Goal: Information Seeking & Learning: Learn about a topic

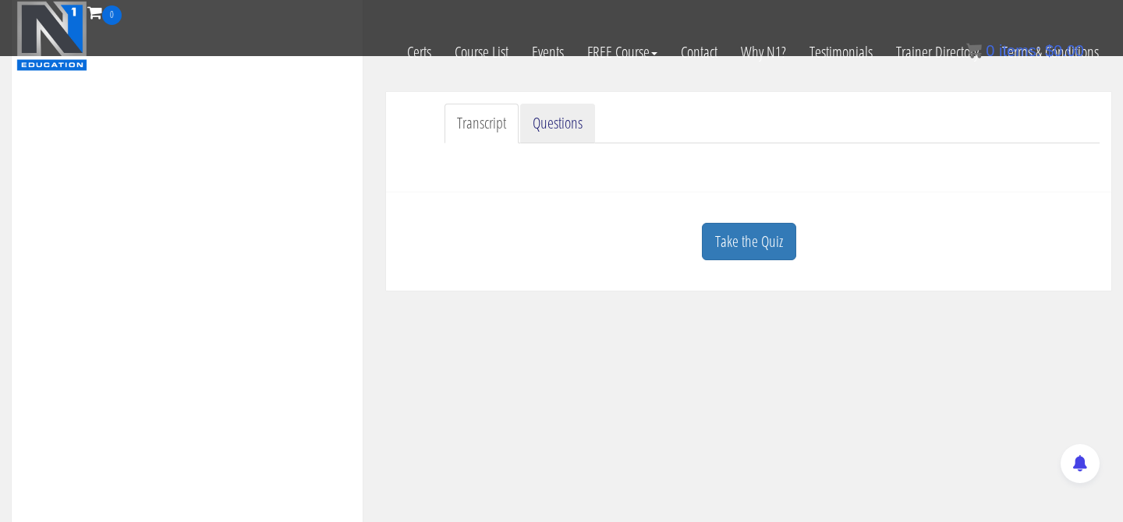
scroll to position [397, 0]
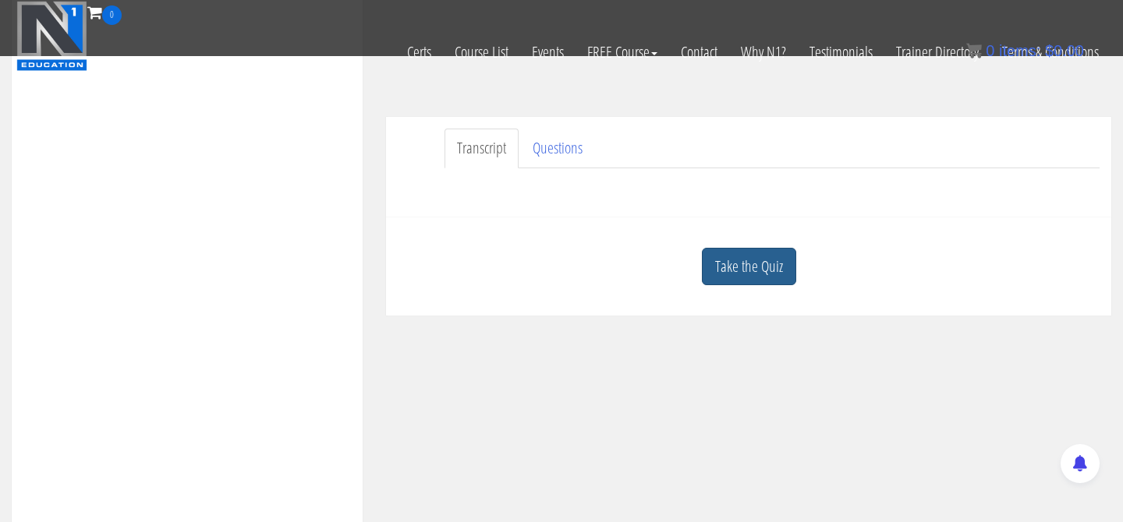
click at [762, 270] on link "Take the Quiz" at bounding box center [749, 267] width 94 height 38
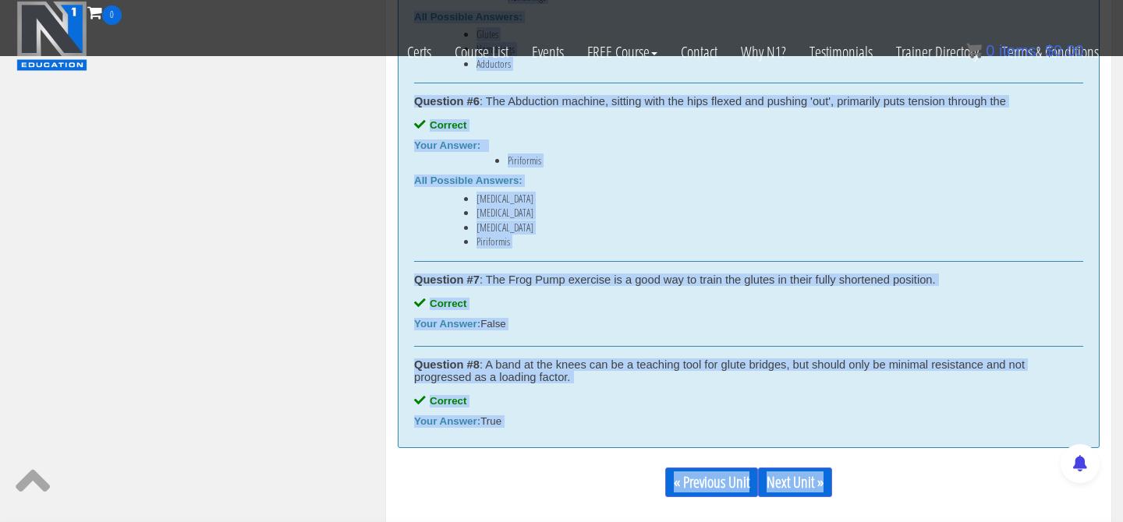
scroll to position [1626, 0]
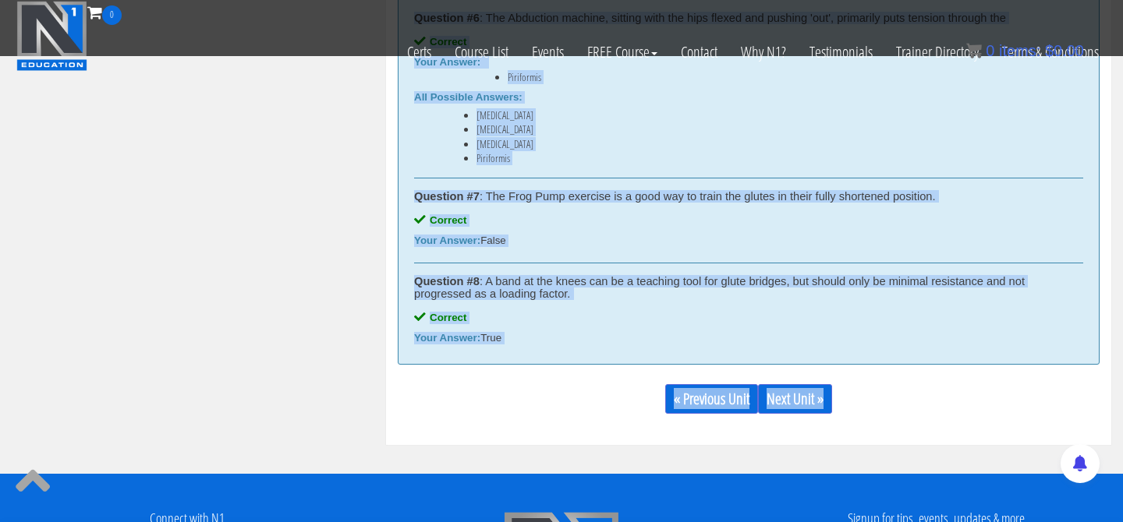
drag, startPoint x: 413, startPoint y: 317, endPoint x: 679, endPoint y: 350, distance: 267.9
copy div "Correct answers for: Hip Extension Question #1 : The primary function of the gl…"
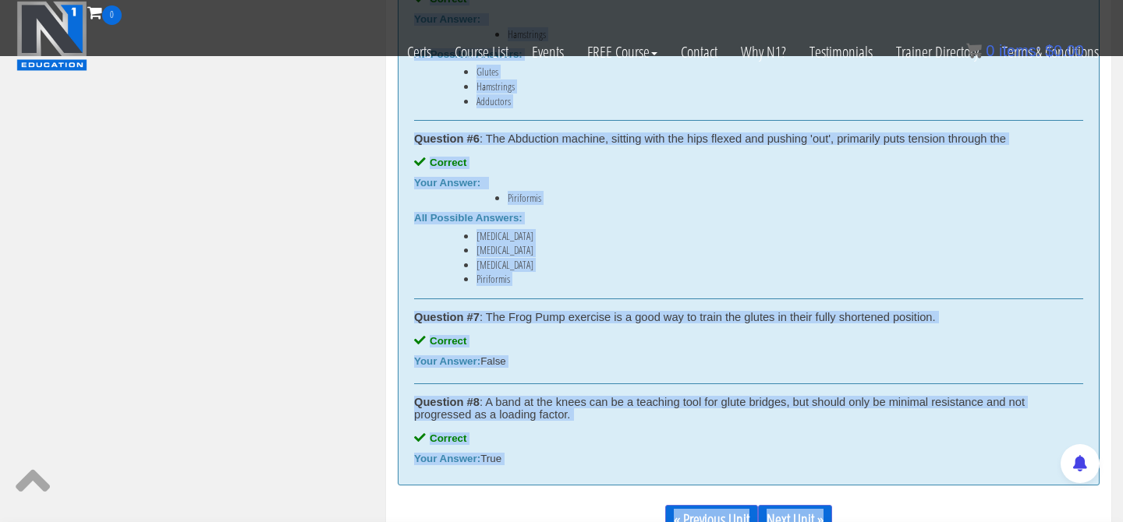
scroll to position [1502, 0]
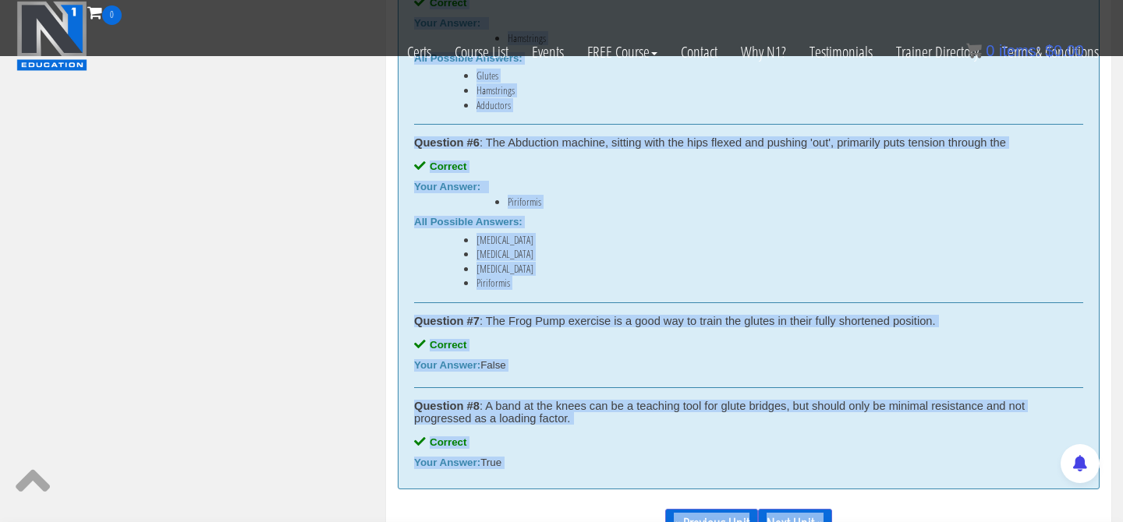
click at [579, 366] on div "Your Answer: False" at bounding box center [748, 365] width 669 height 12
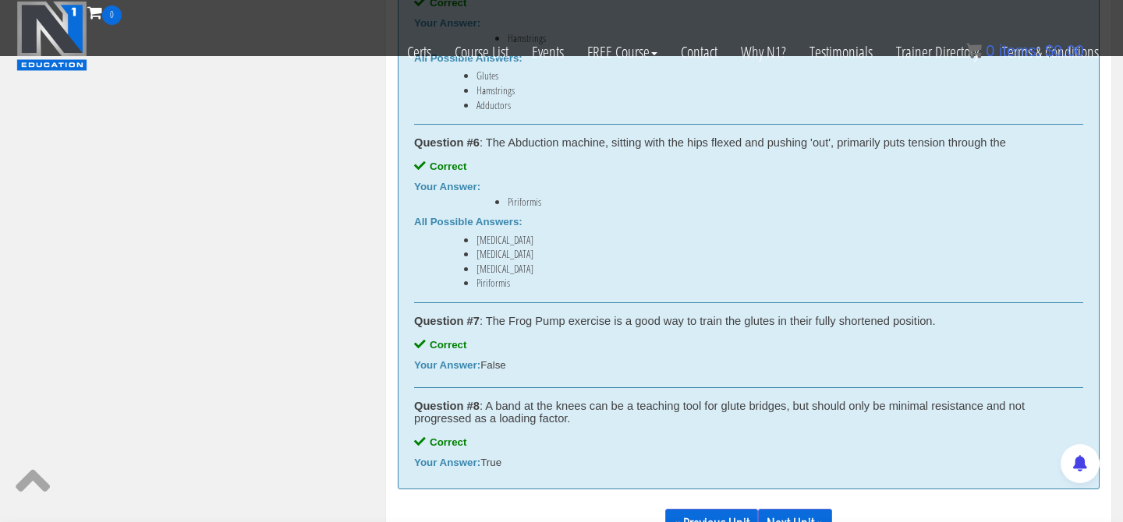
drag, startPoint x: 523, startPoint y: 466, endPoint x: 456, endPoint y: 109, distance: 363.3
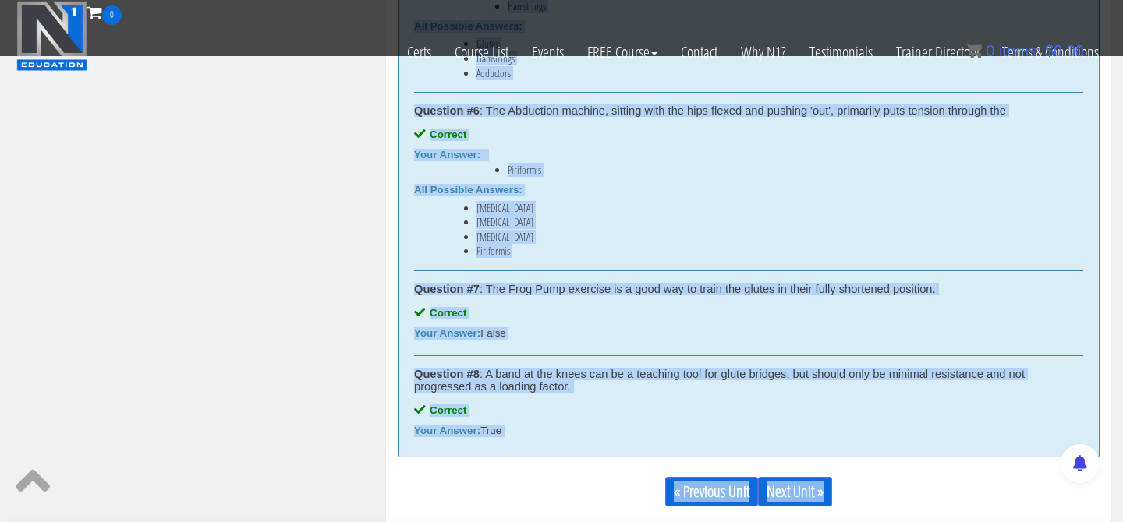
scroll to position [1544, 0]
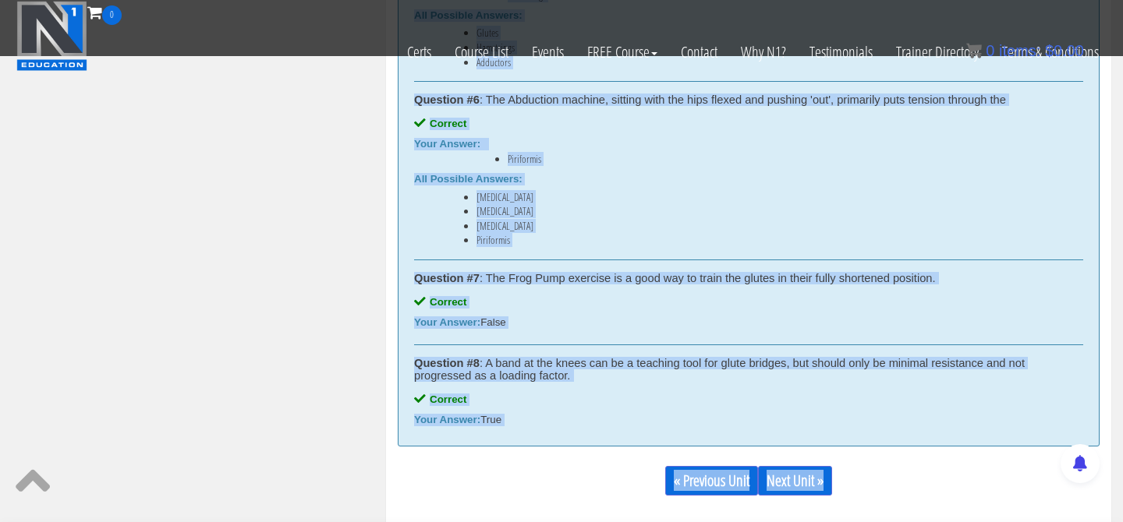
drag, startPoint x: 412, startPoint y: 279, endPoint x: 529, endPoint y: 415, distance: 179.6
click at [805, 476] on link "Next Unit »" at bounding box center [795, 481] width 74 height 30
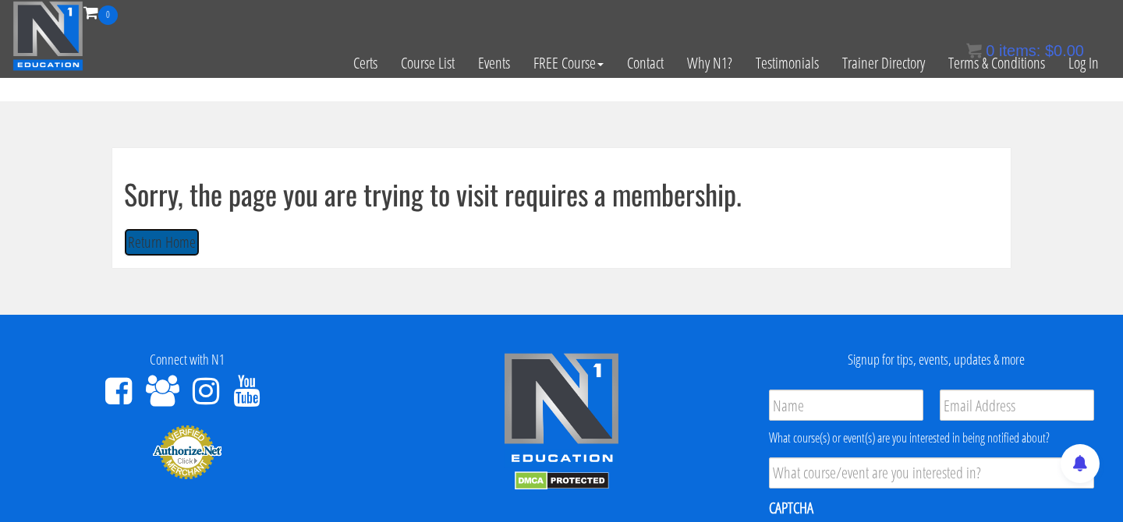
click at [140, 242] on button "Return Home" at bounding box center [162, 242] width 76 height 29
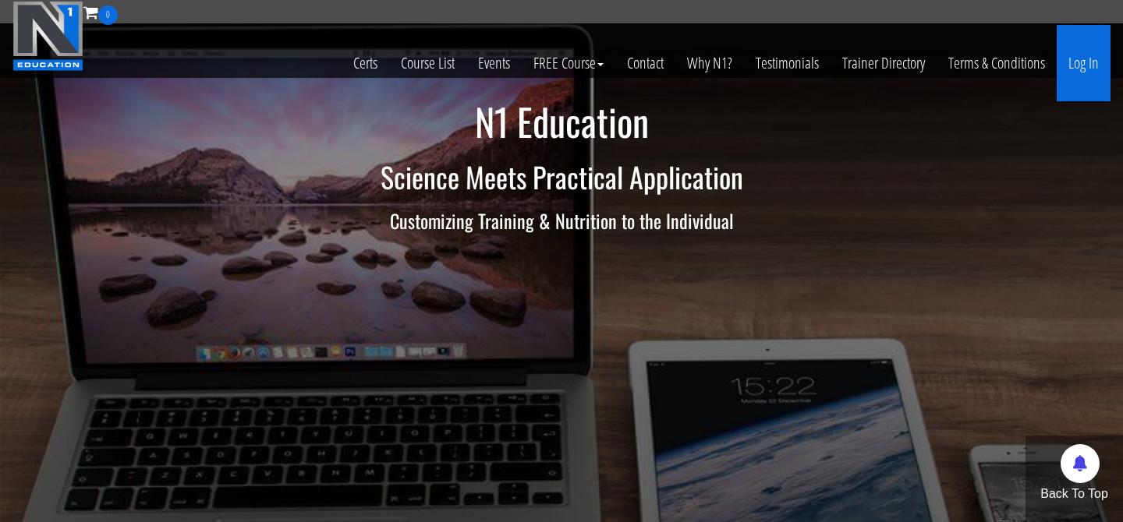
click at [1082, 56] on link "Log In" at bounding box center [1083, 63] width 54 height 76
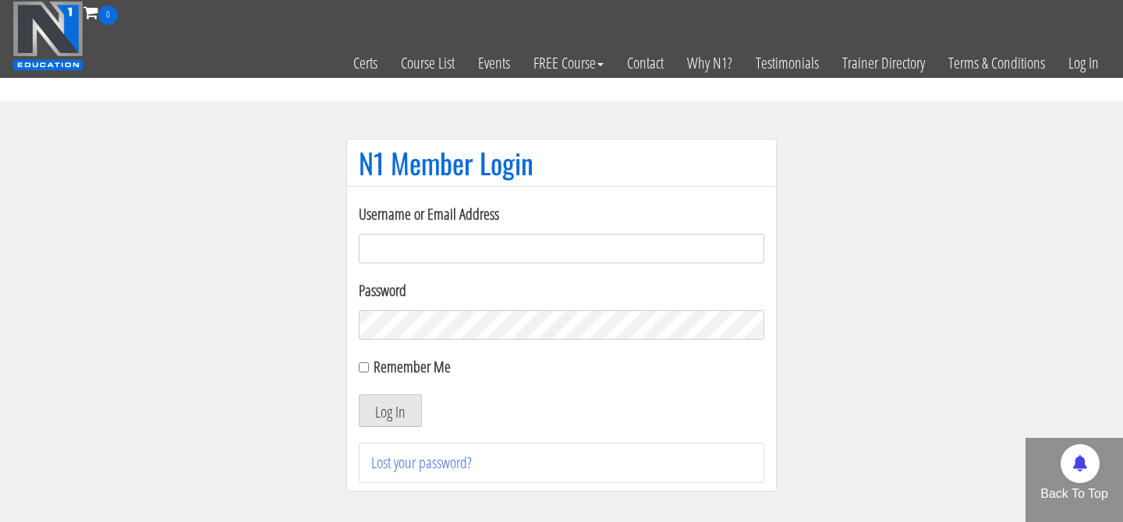
click at [625, 251] on input "Username or Email Address" at bounding box center [561, 249] width 405 height 30
type input "malte@mtmgym.de"
click at [365, 369] on input "Remember Me" at bounding box center [364, 368] width 10 height 10
checkbox input "true"
click at [391, 412] on button "Log In" at bounding box center [390, 410] width 63 height 33
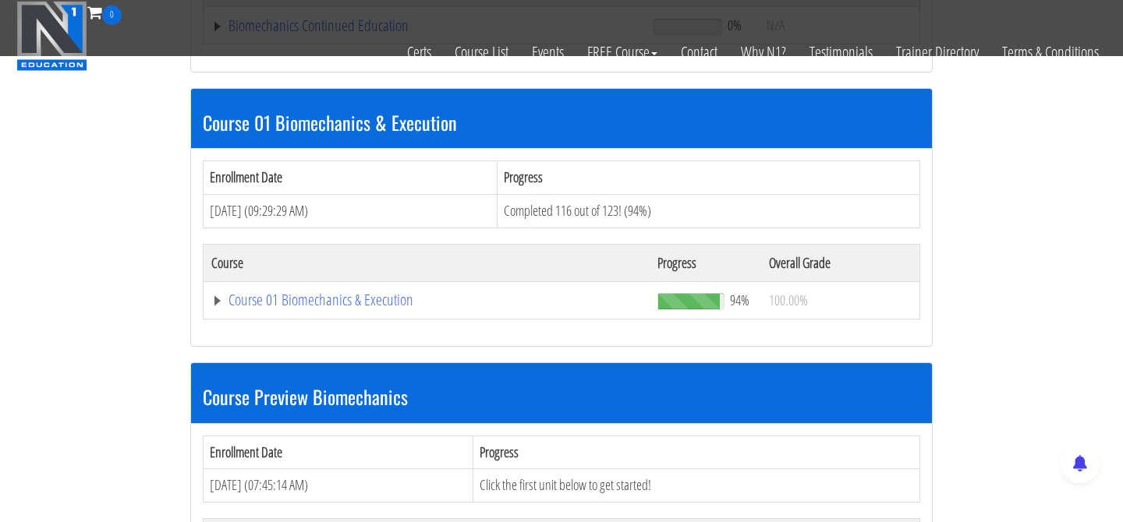
scroll to position [416, 0]
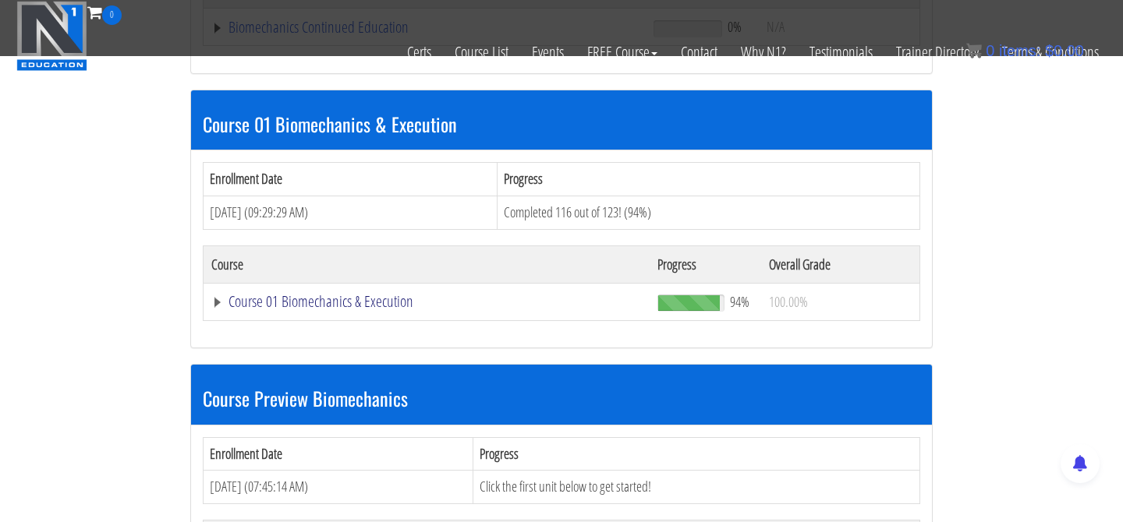
click at [217, 35] on link "Course 01 Biomechanics & Execution" at bounding box center [424, 27] width 426 height 16
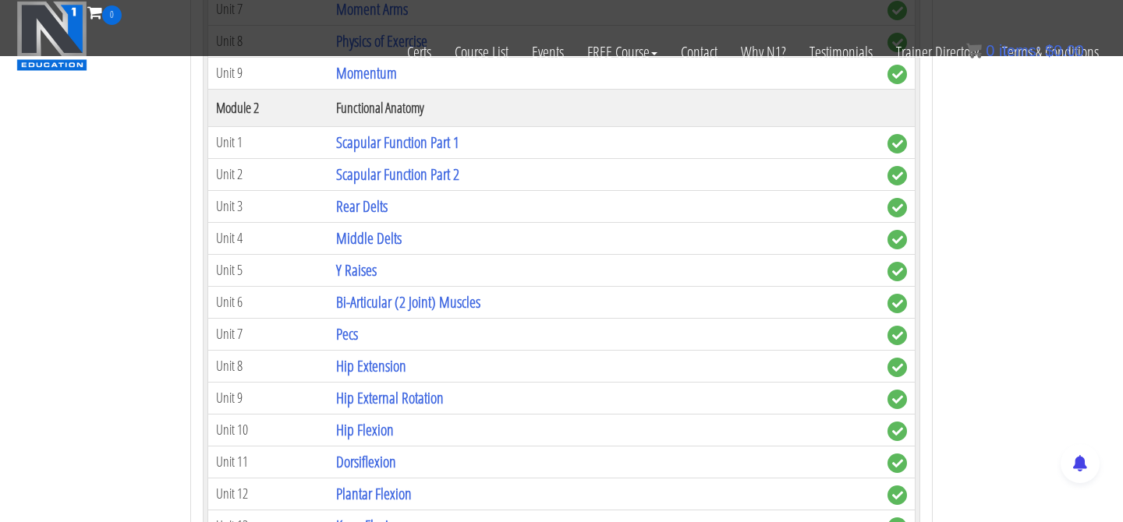
scroll to position [989, 0]
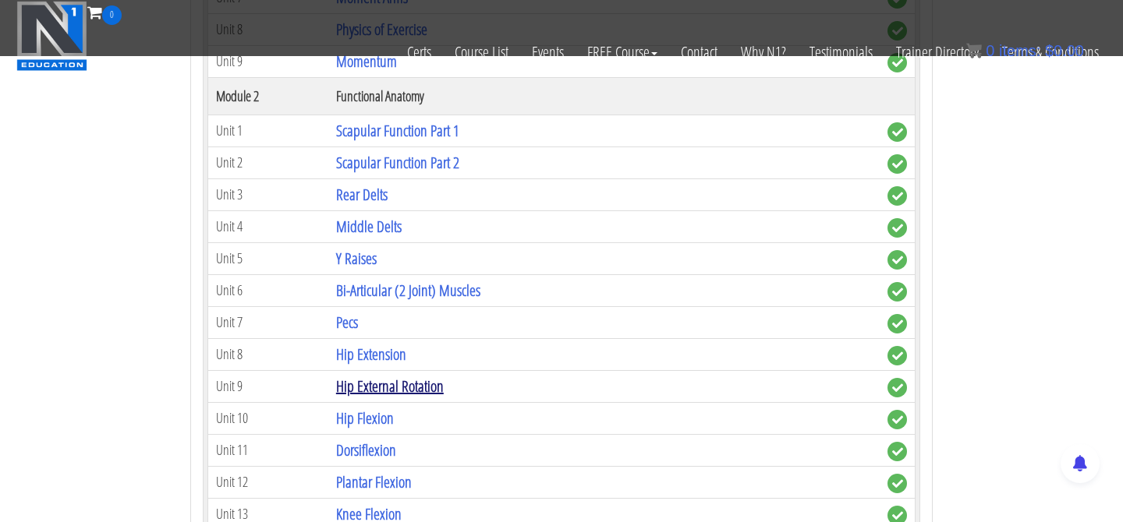
click at [394, 388] on link "Hip External Rotation" at bounding box center [390, 386] width 108 height 21
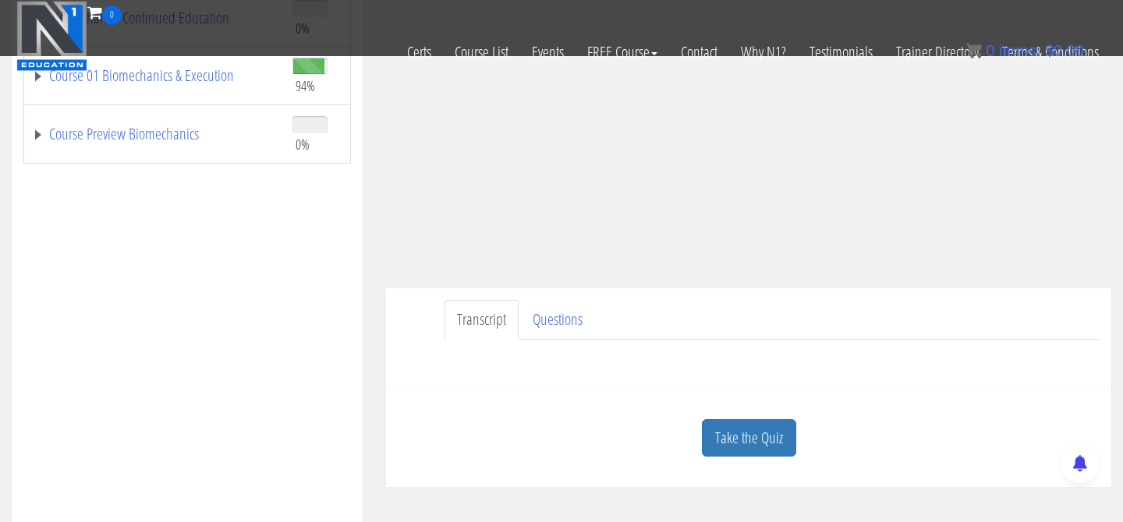
scroll to position [303, 0]
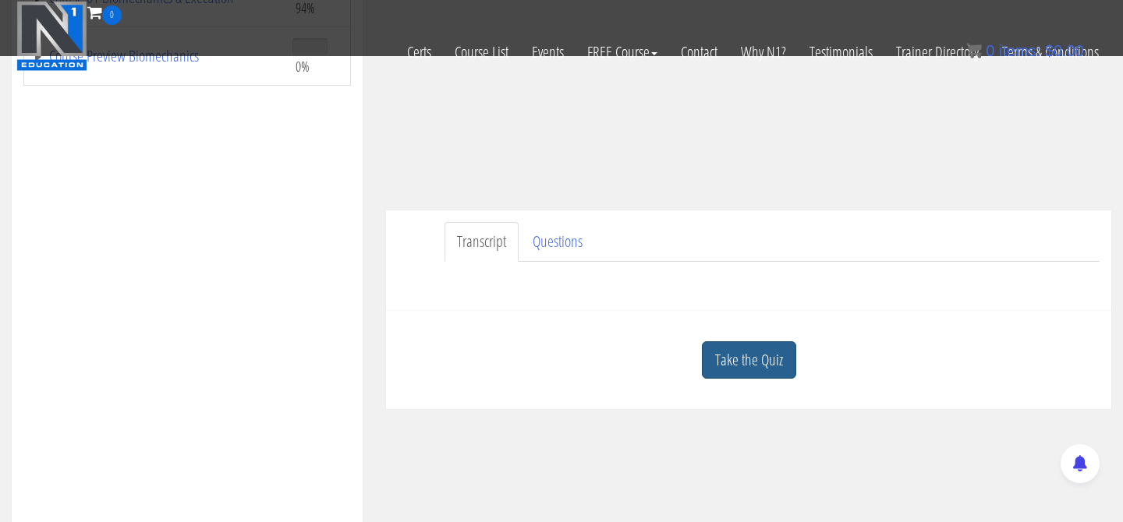
click at [780, 352] on link "Take the Quiz" at bounding box center [749, 360] width 94 height 38
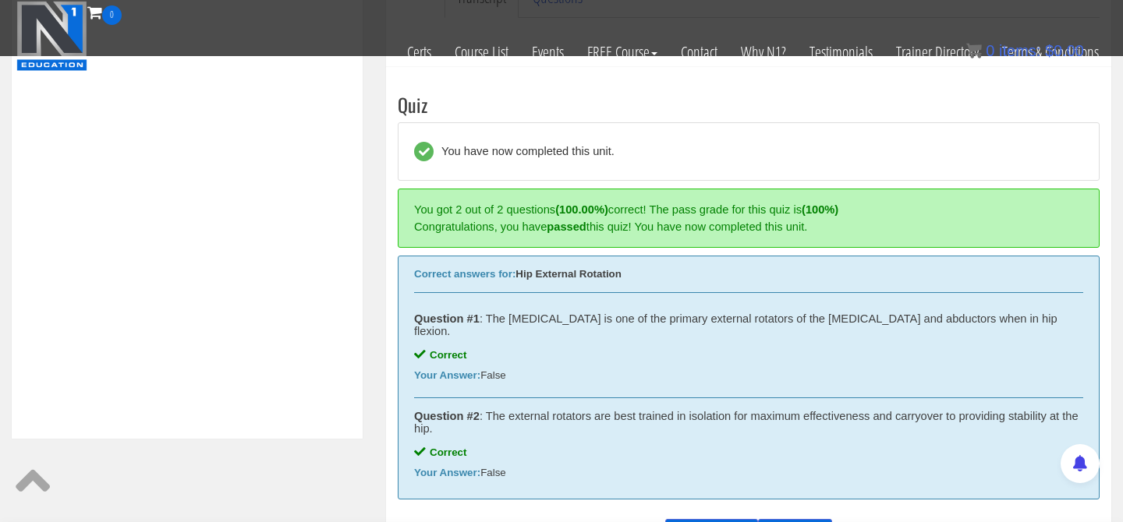
scroll to position [553, 0]
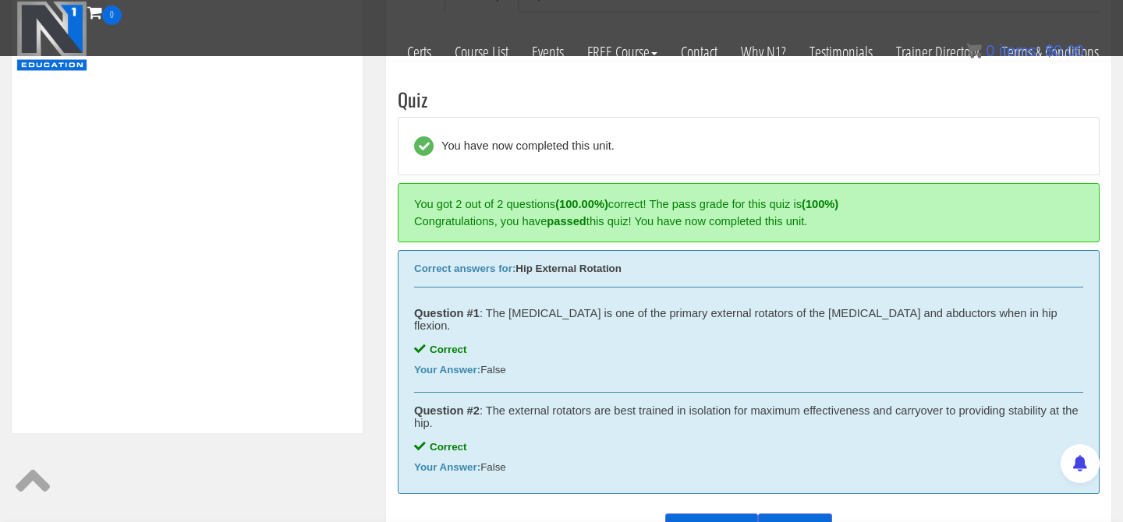
drag, startPoint x: 531, startPoint y: 457, endPoint x: 409, endPoint y: 271, distance: 221.9
click at [409, 271] on div "Correct answers for: Hip External Rotation Question #1 : The gluteus maximus is…" at bounding box center [749, 372] width 702 height 244
copy div "Correct answers for: Hip External Rotation Question #1 : The gluteus maximus is…"
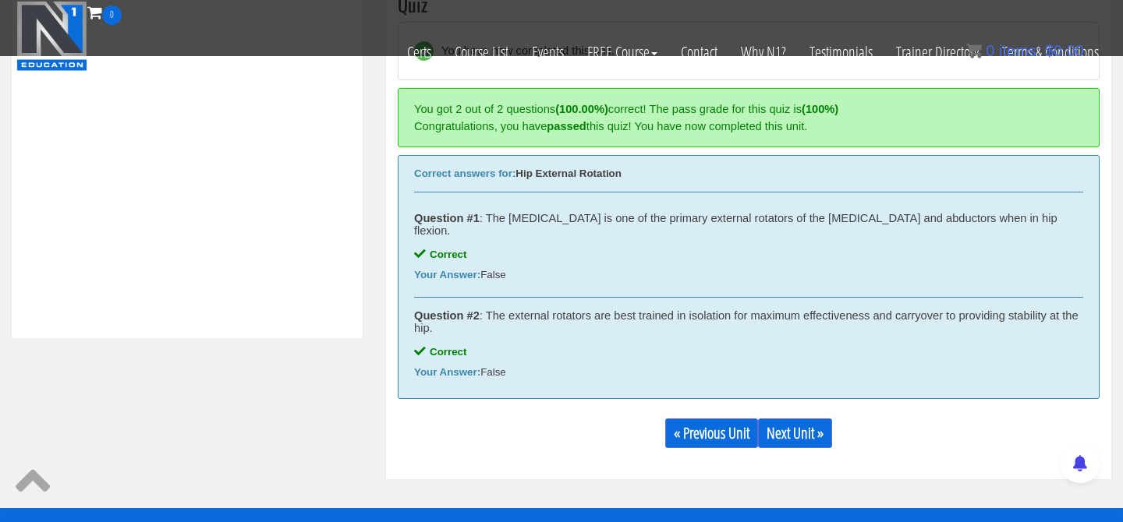
scroll to position [650, 0]
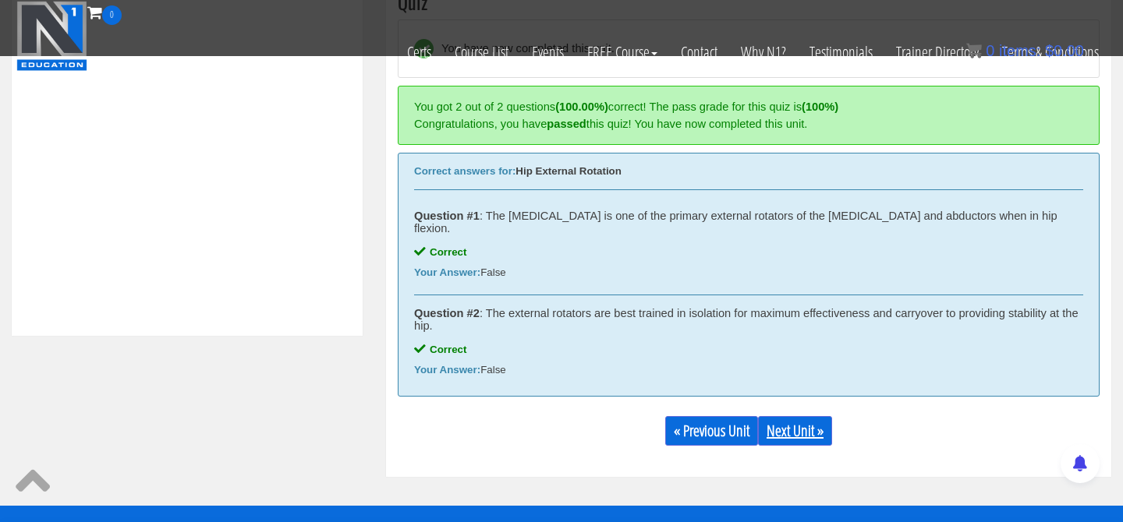
click at [805, 423] on link "Next Unit »" at bounding box center [795, 431] width 74 height 30
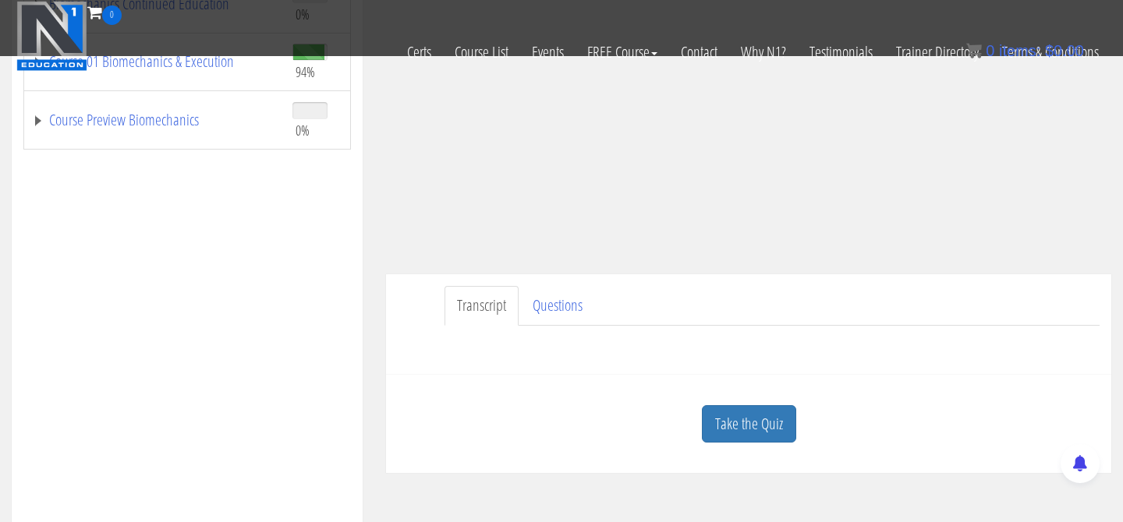
scroll to position [516, 0]
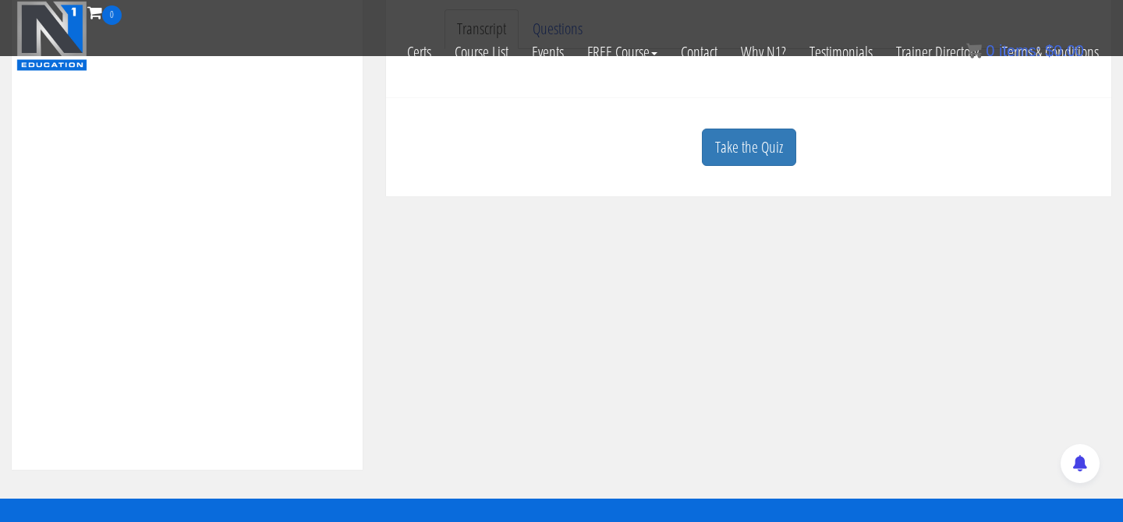
drag, startPoint x: 789, startPoint y: 296, endPoint x: 771, endPoint y: 221, distance: 77.7
click at [788, 292] on div "Course Keywords Top Points Course Progress Biomechanics Continued Education 0% …" at bounding box center [561, 30] width 1123 height 880
click at [762, 150] on link "Take the Quiz" at bounding box center [749, 148] width 94 height 38
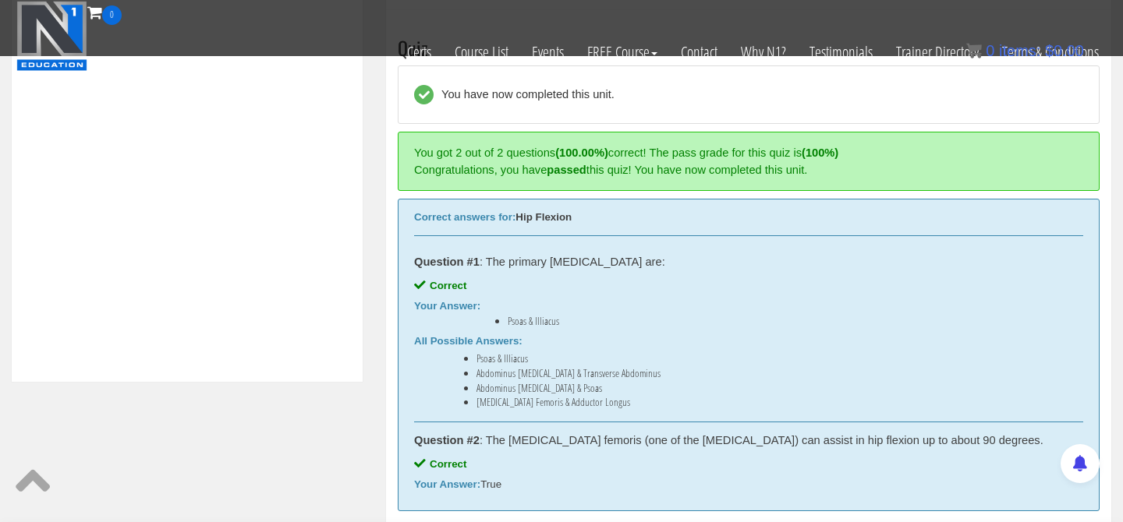
scroll to position [617, 0]
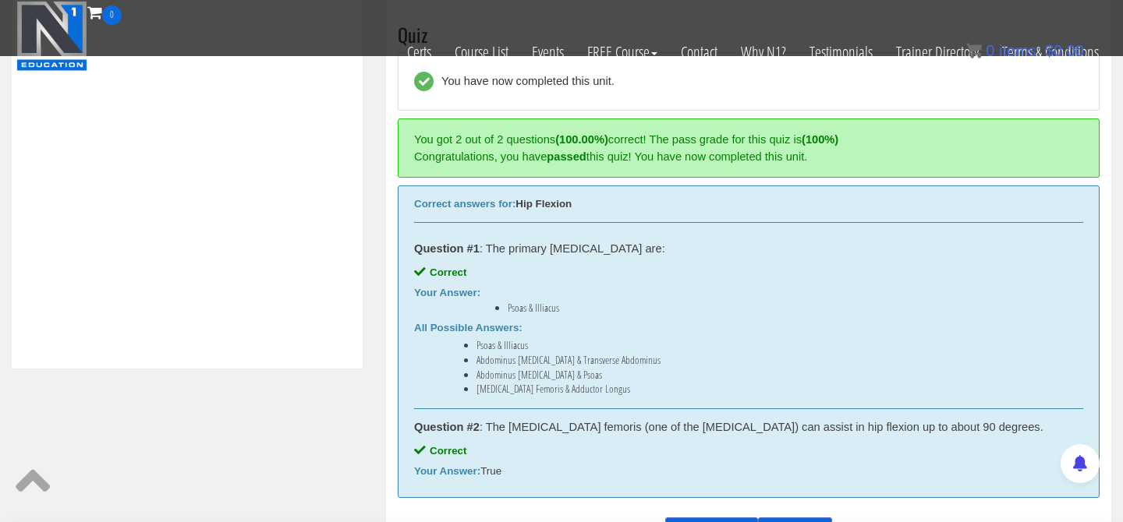
drag, startPoint x: 417, startPoint y: 251, endPoint x: 532, endPoint y: 481, distance: 257.0
click at [532, 481] on div "Correct answers for: Hip Flexion Question #1 : The primary [MEDICAL_DATA] are: …" at bounding box center [749, 342] width 702 height 313
copy div "Question #1 : The primary [MEDICAL_DATA] are: Correct Your Answer: Psoas & Illi…"
click at [543, 439] on div "Question #2 : The [MEDICAL_DATA] femoris (one of the [MEDICAL_DATA]) can assist…" at bounding box center [748, 443] width 669 height 69
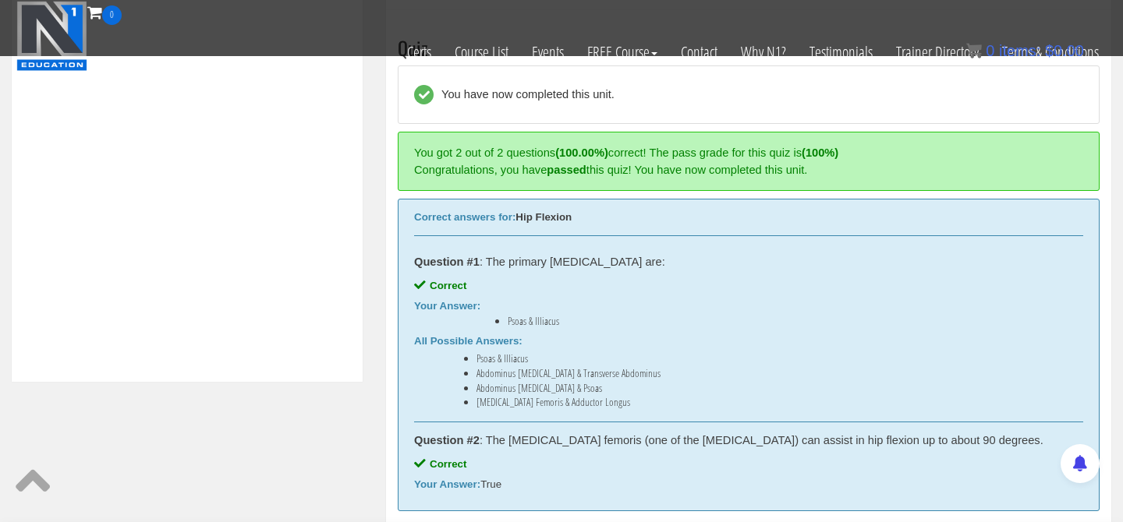
drag, startPoint x: 581, startPoint y: 214, endPoint x: 518, endPoint y: 221, distance: 62.8
click at [518, 221] on div "Correct answers for: Hip Flexion" at bounding box center [748, 217] width 669 height 12
copy div "Hip Flexion"
